Goal: Task Accomplishment & Management: Manage account settings

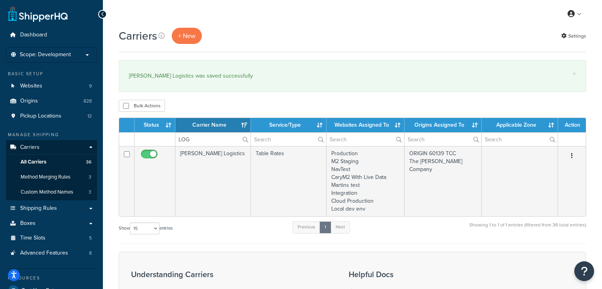
select select "15"
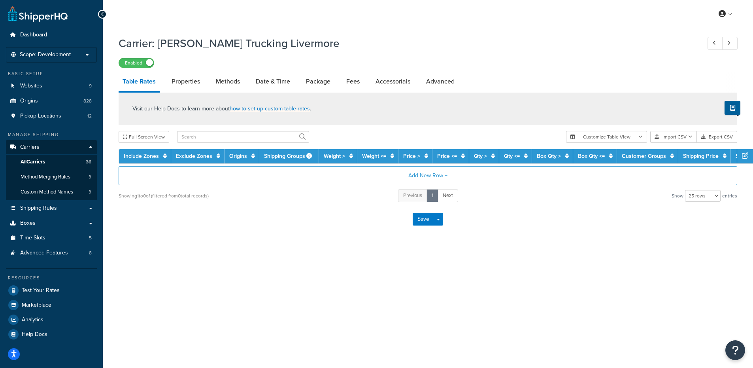
select select "25"
click at [40, 164] on span "All Carriers" at bounding box center [33, 162] width 25 height 7
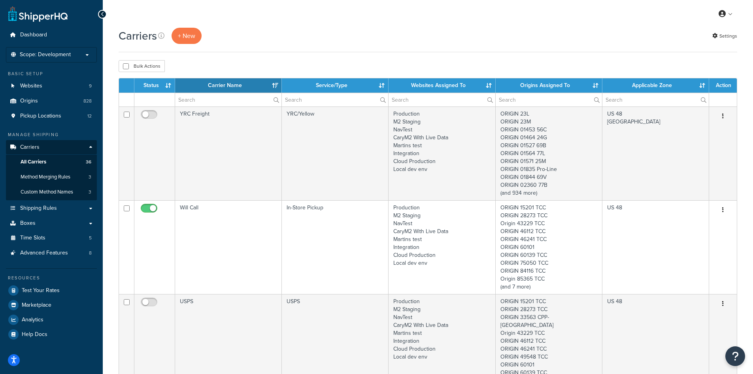
select select "15"
